Goal: Task Accomplishment & Management: Use online tool/utility

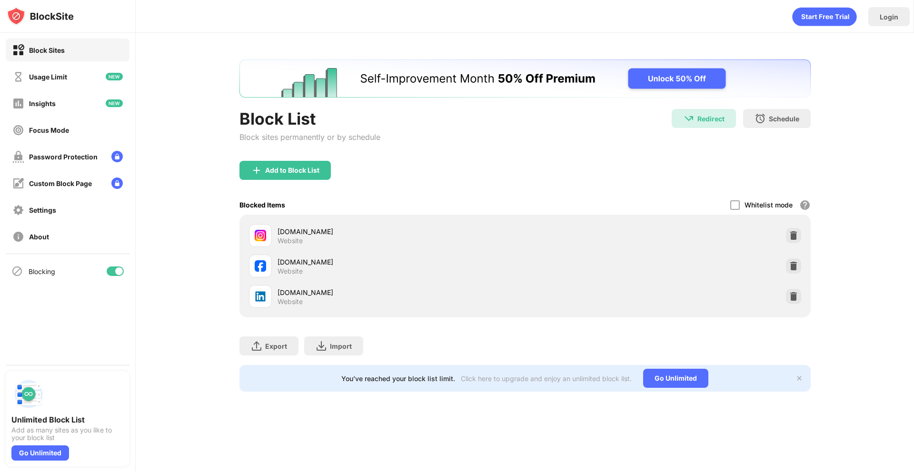
click at [114, 272] on div at bounding box center [115, 272] width 17 height 10
click at [115, 276] on div "Blocking" at bounding box center [68, 271] width 124 height 23
click at [114, 270] on div at bounding box center [112, 272] width 8 height 8
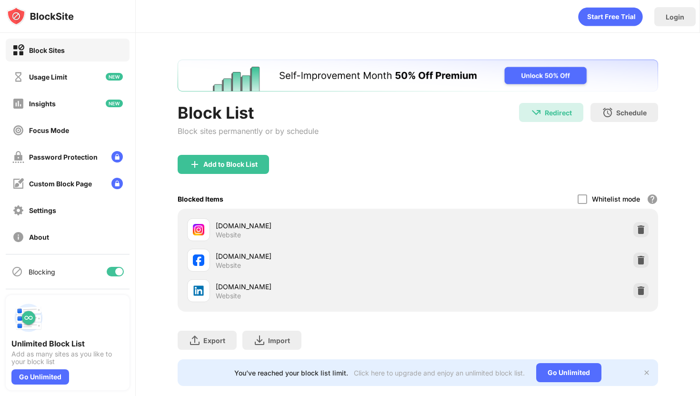
click at [429, 105] on div "Block List Block sites permanently or by schedule Redirect Redirect to [DOMAIN_…" at bounding box center [418, 129] width 480 height 52
click at [119, 269] on div at bounding box center [119, 272] width 8 height 8
click at [407, 179] on div "Add to Block List" at bounding box center [418, 172] width 480 height 34
